Goal: Find specific page/section: Find specific page/section

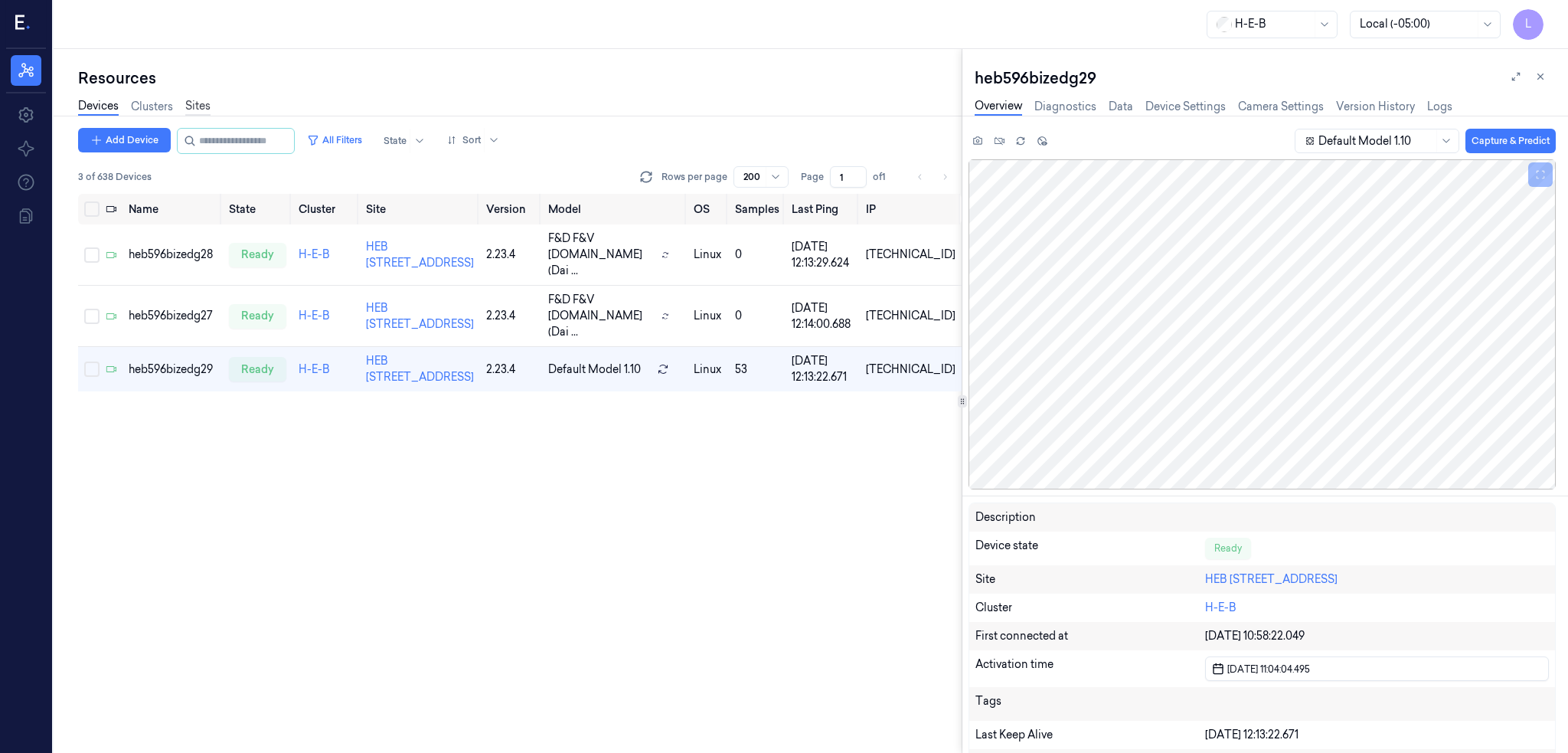
click at [202, 105] on link "Sites" at bounding box center [197, 106] width 25 height 17
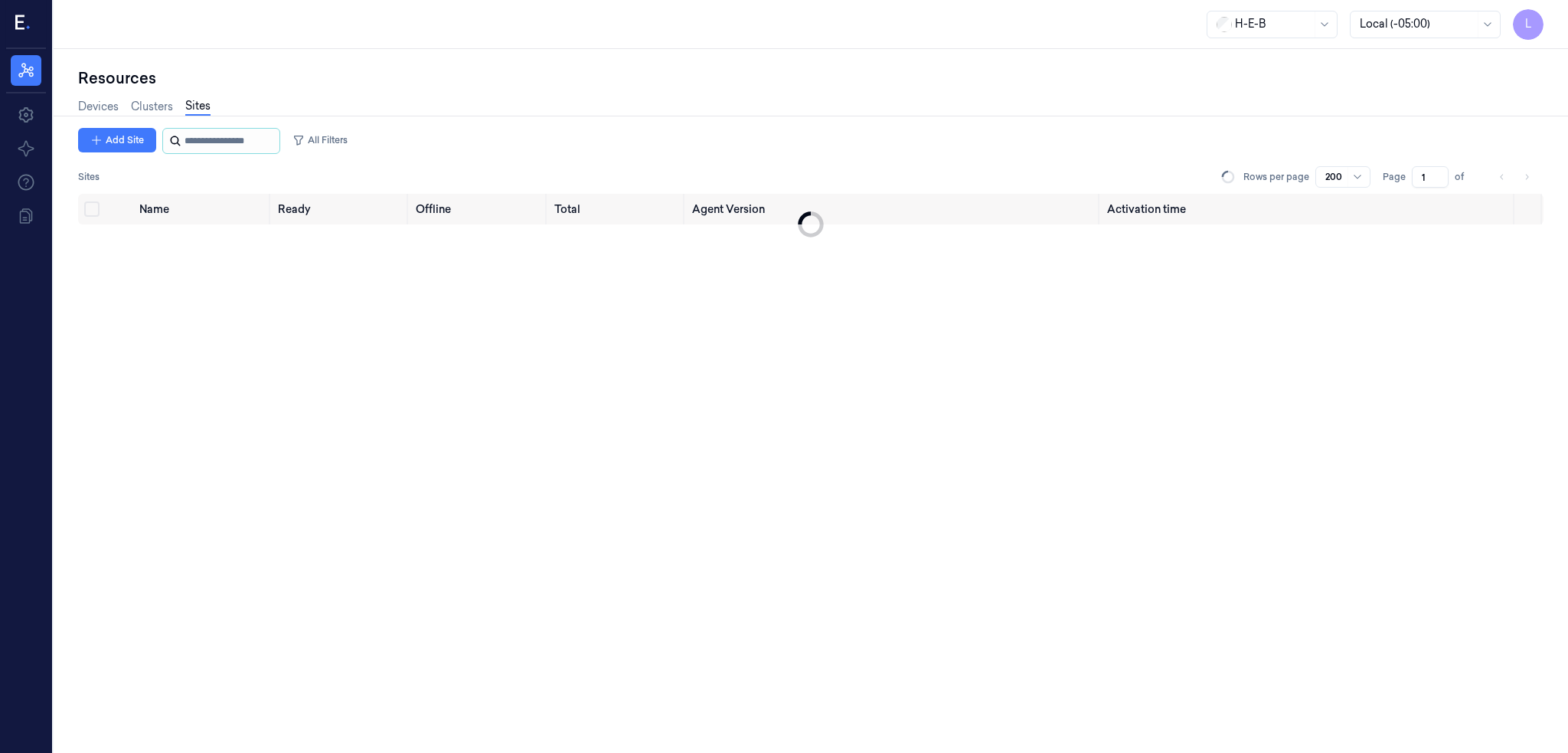
click at [226, 136] on input "string" at bounding box center [230, 141] width 92 height 24
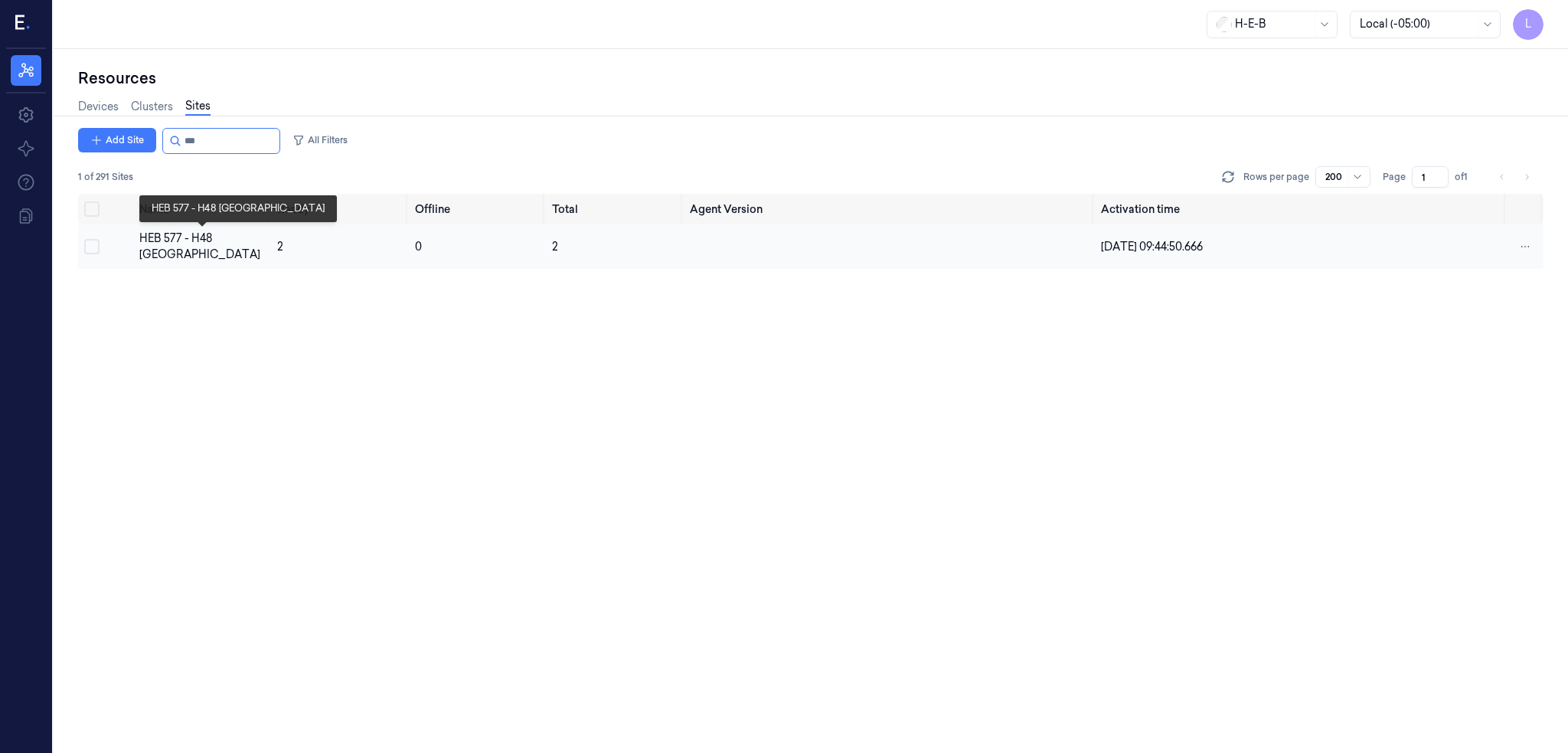
type input "***"
click at [159, 232] on div "HEB 577 - H48 [GEOGRAPHIC_DATA]" at bounding box center [202, 246] width 126 height 32
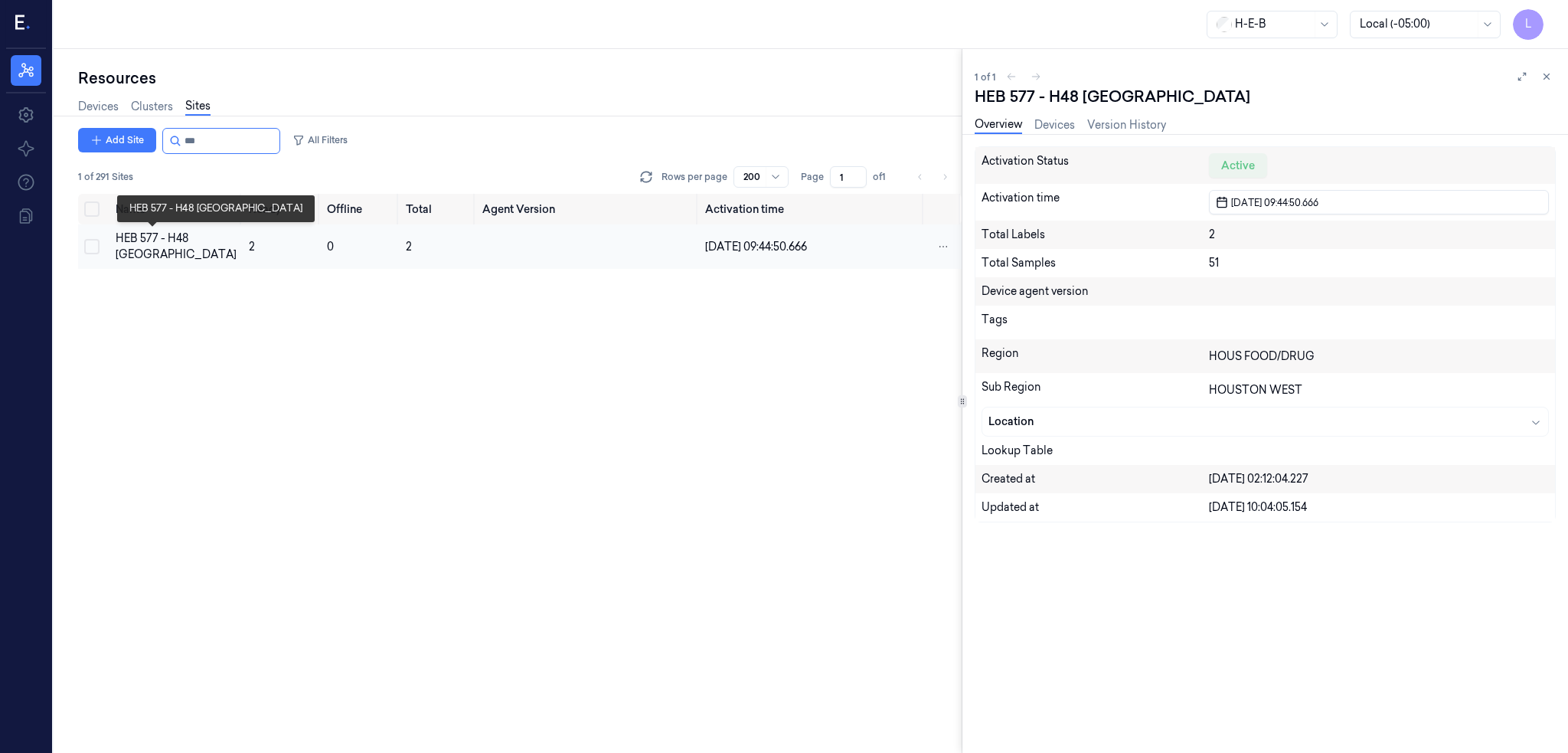
click at [125, 258] on div "HEB 577 - H48 [GEOGRAPHIC_DATA]" at bounding box center [176, 246] width 121 height 32
click at [1072, 124] on link "Devices" at bounding box center [1054, 125] width 41 height 17
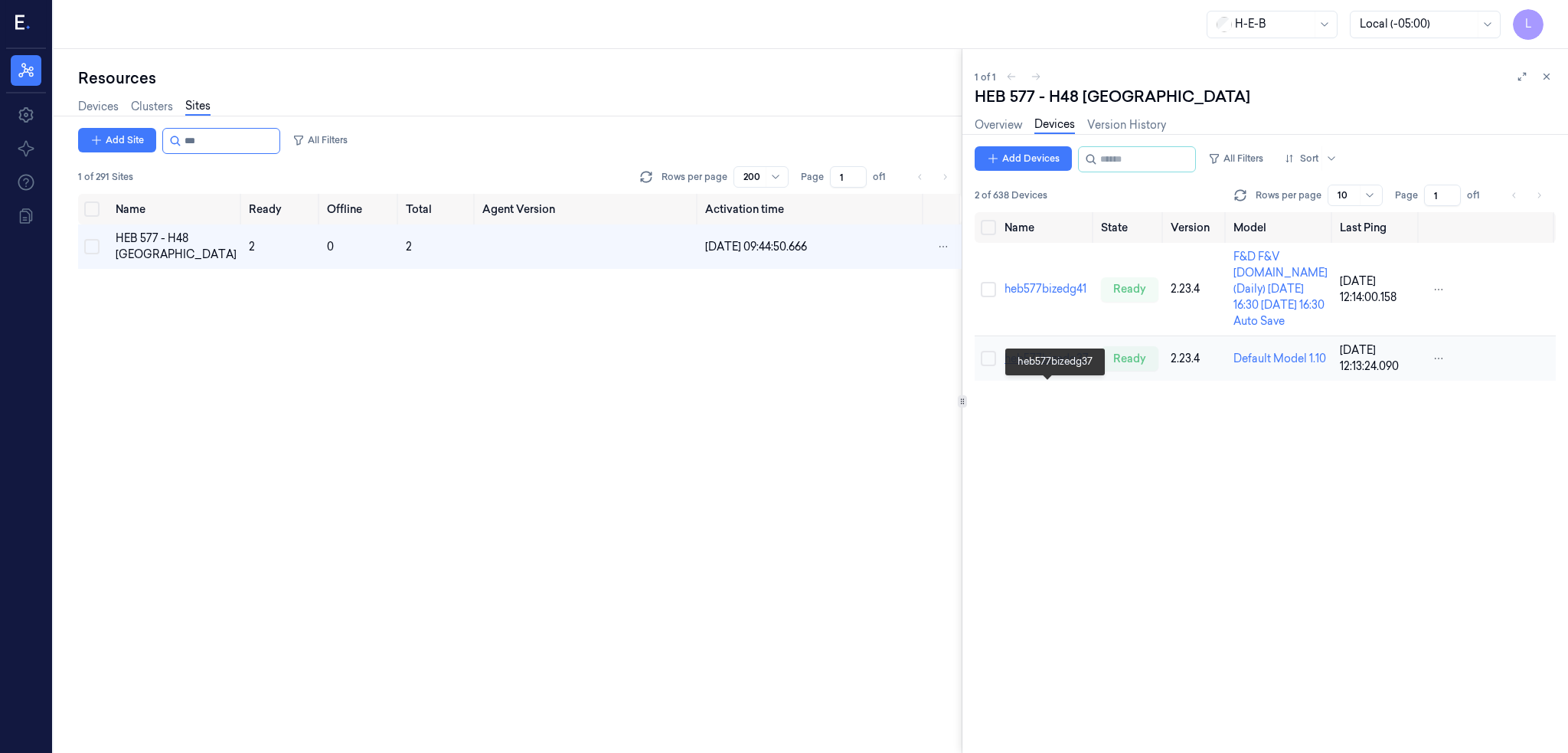
click at [1066, 365] on link "heb577bizedg37" at bounding box center [1046, 358] width 84 height 14
